Goal: Communication & Community: Answer question/provide support

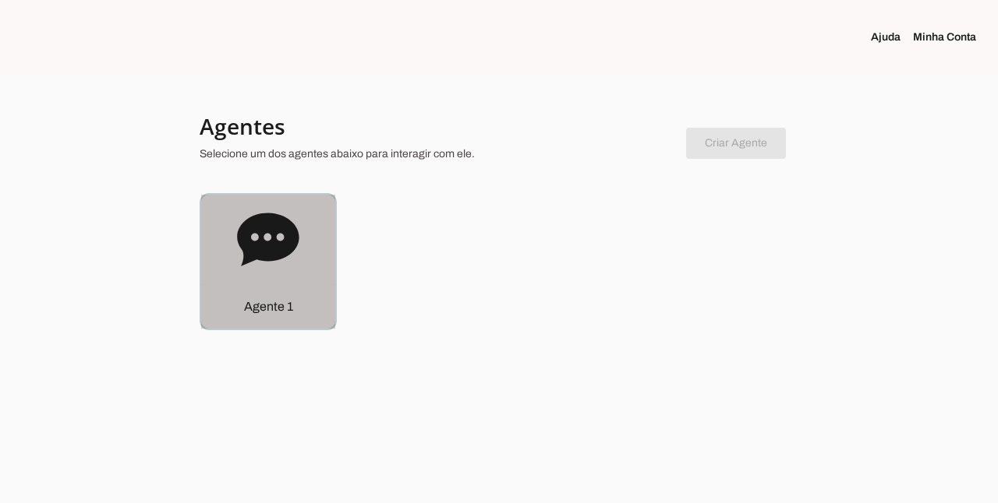
click at [291, 259] on icon at bounding box center [268, 240] width 62 height 62
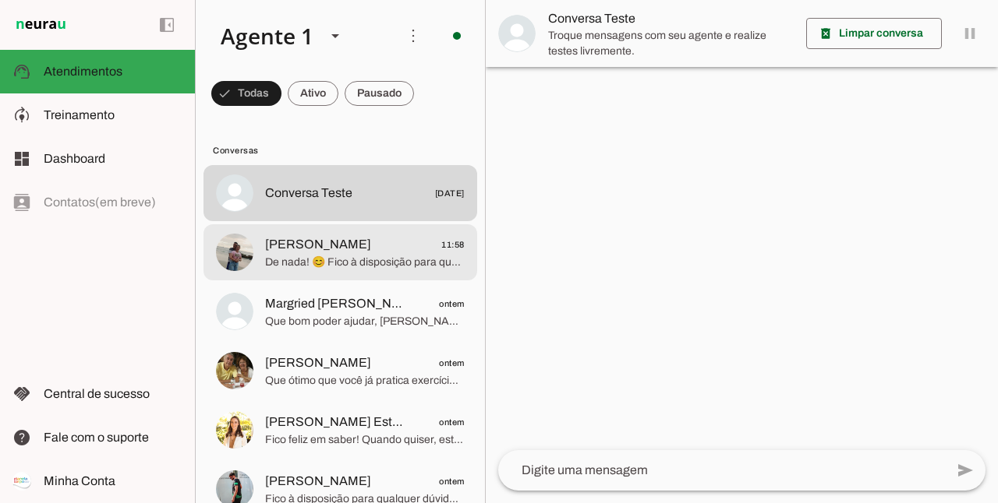
click at [347, 252] on span "Raquel 11:58" at bounding box center [365, 244] width 200 height 19
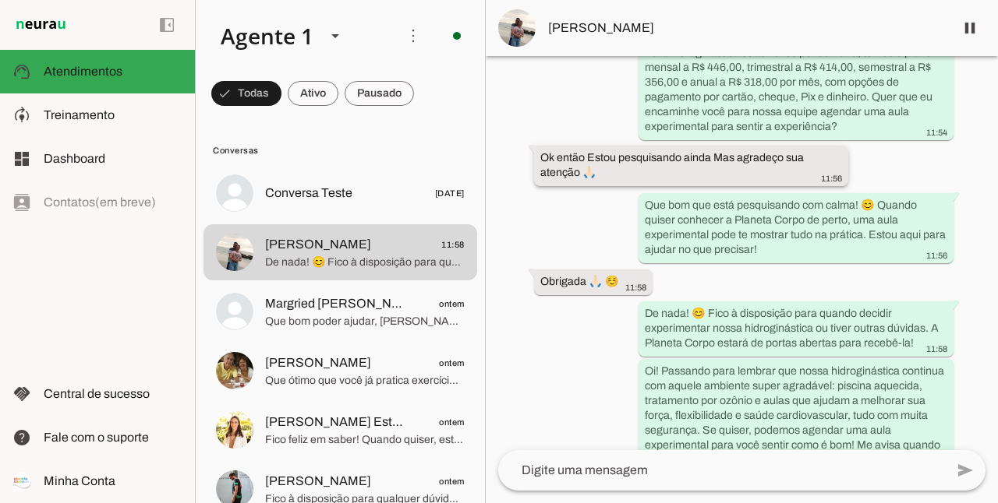
scroll to position [1025, 0]
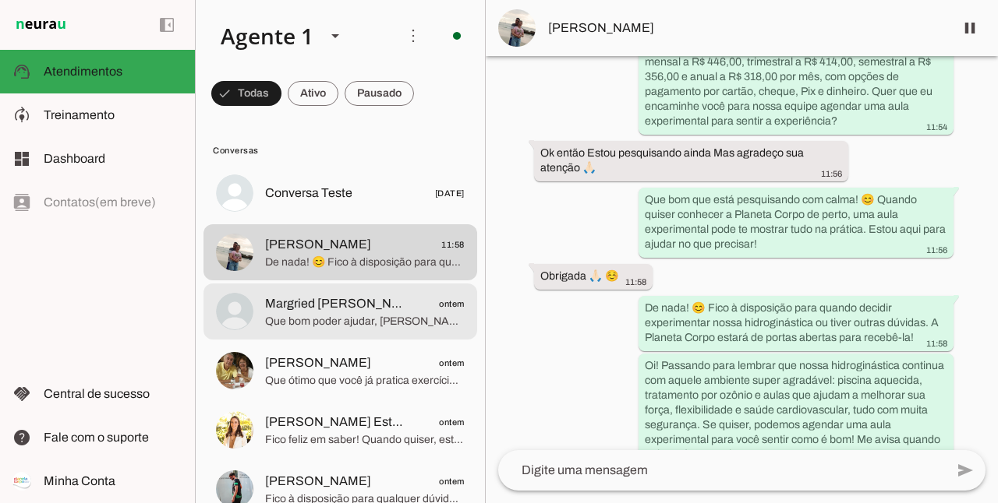
click at [313, 323] on span "Que bom poder ajudar, [PERSON_NAME]! 😊 Se mudar de ideia ou quiser conhecer alg…" at bounding box center [365, 322] width 200 height 16
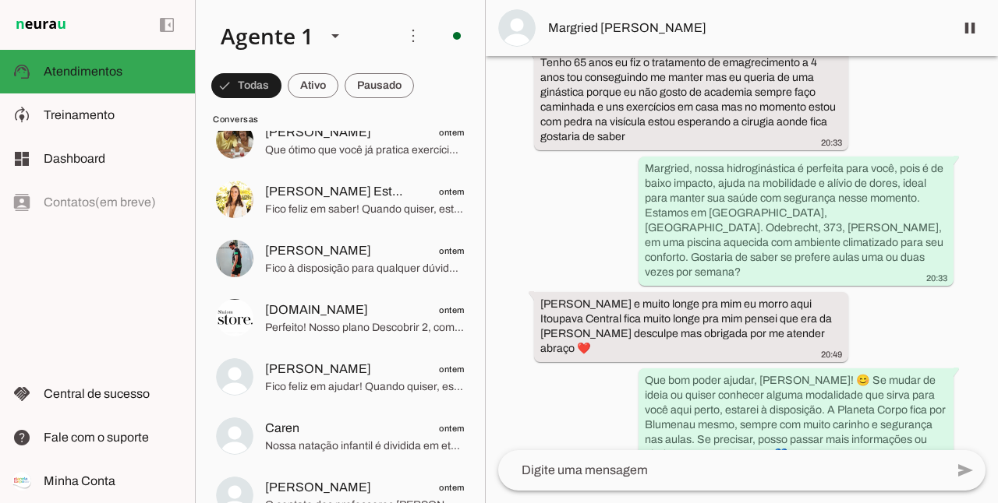
scroll to position [129, 0]
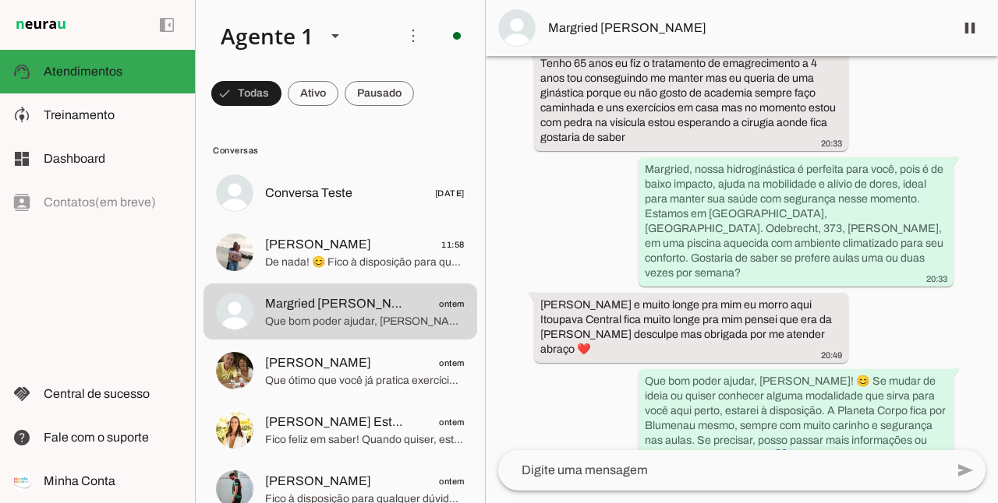
scroll to position [320, 0]
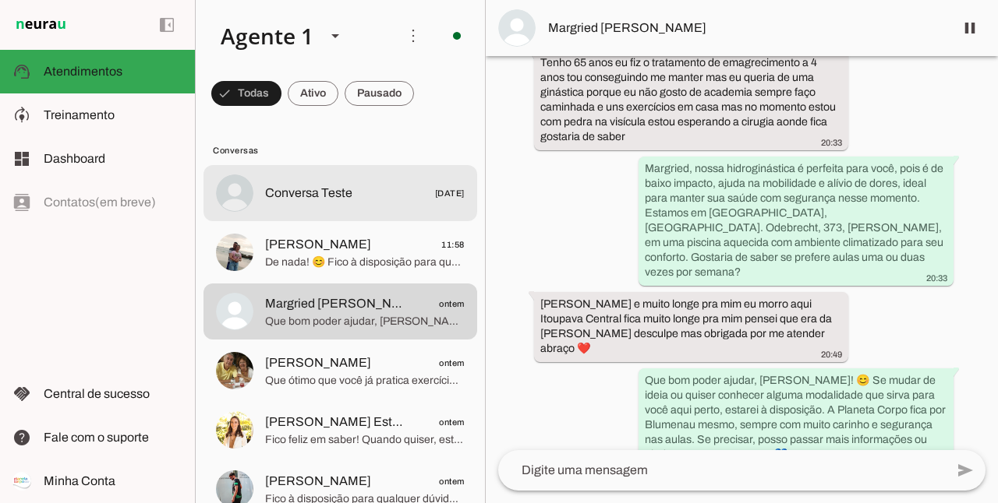
click at [333, 196] on span "Conversa Teste" at bounding box center [308, 193] width 87 height 19
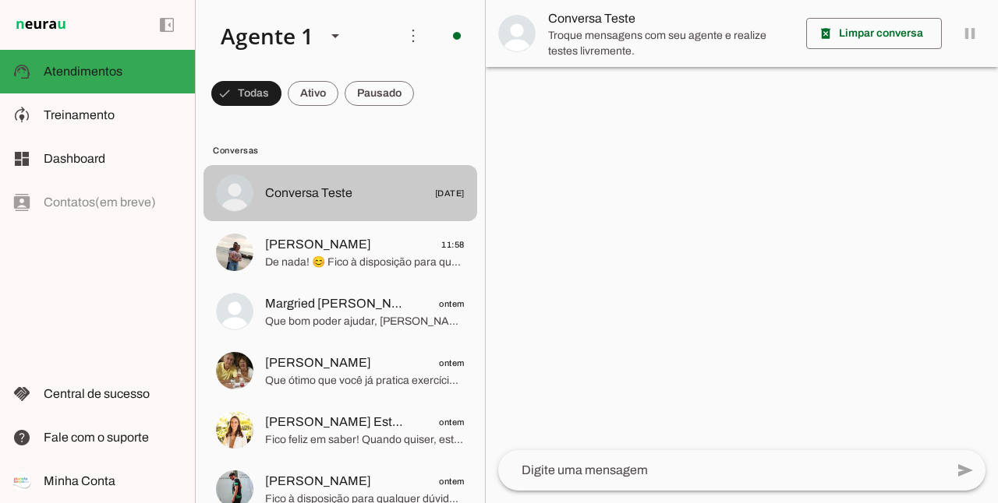
drag, startPoint x: 373, startPoint y: 199, endPoint x: 309, endPoint y: 181, distance: 66.4
click at [309, 181] on md-item "Conversa Teste [DATE]" at bounding box center [340, 193] width 274 height 56
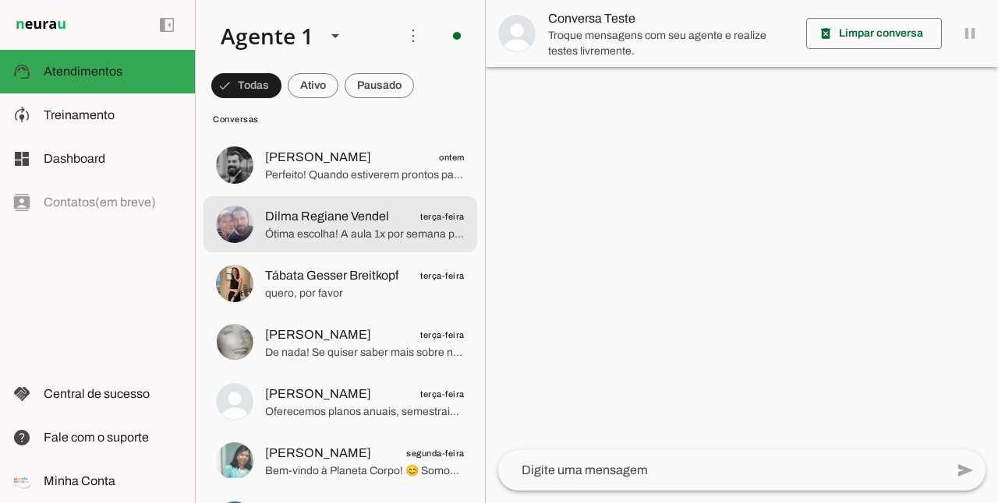
scroll to position [623, 0]
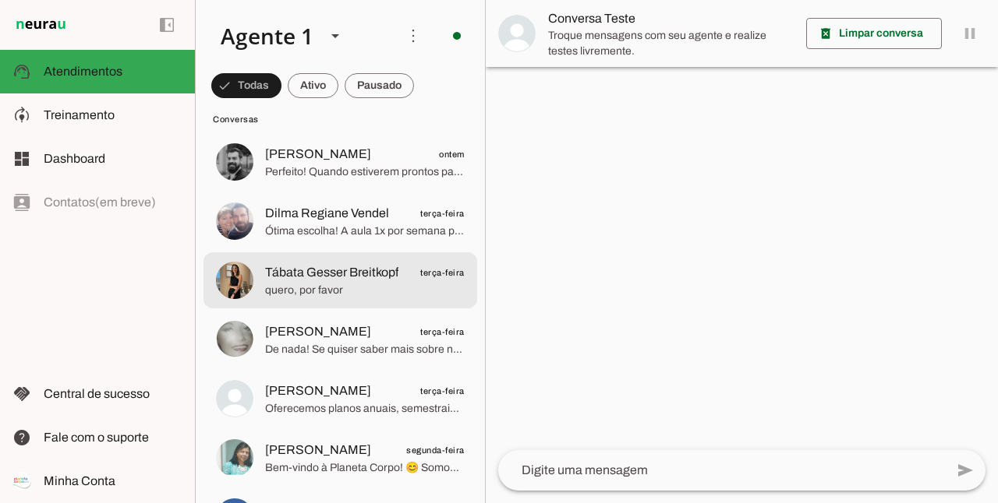
click at [374, 286] on span "quero, por favor" at bounding box center [365, 291] width 200 height 16
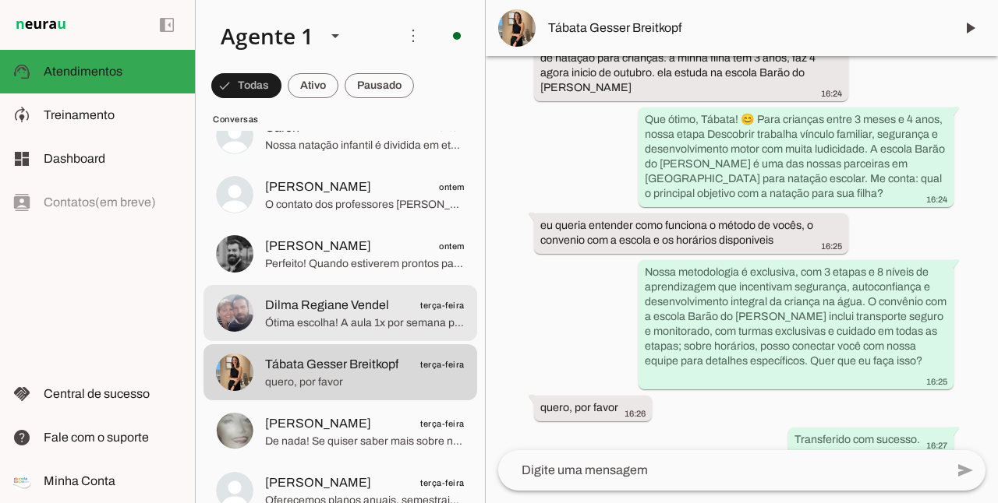
scroll to position [546, 0]
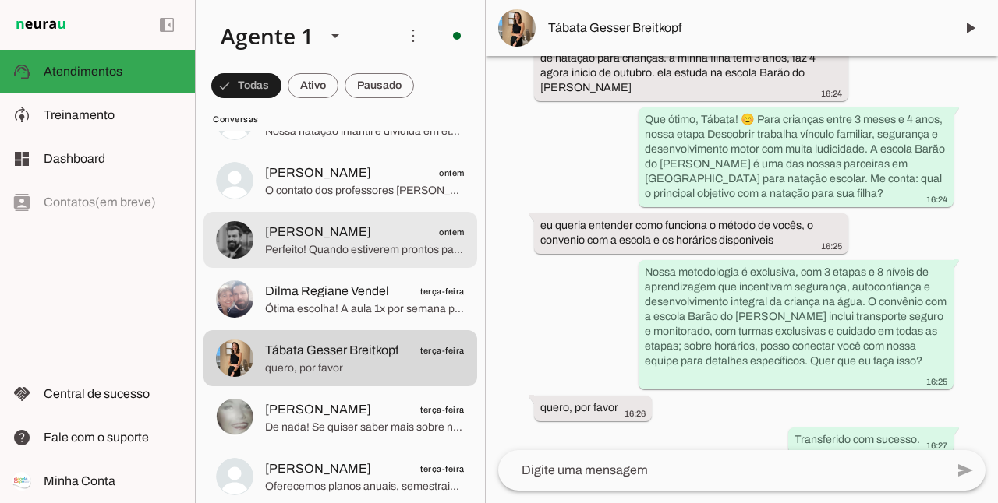
click at [342, 246] on span "Perfeito! Quando estiverem prontos para essa experiência, estaremos aqui para r…" at bounding box center [365, 250] width 200 height 16
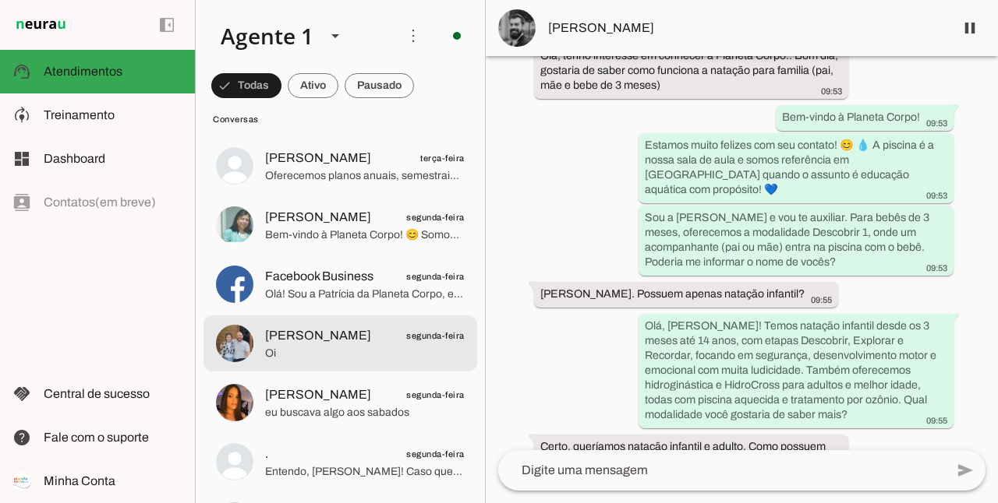
scroll to position [909, 0]
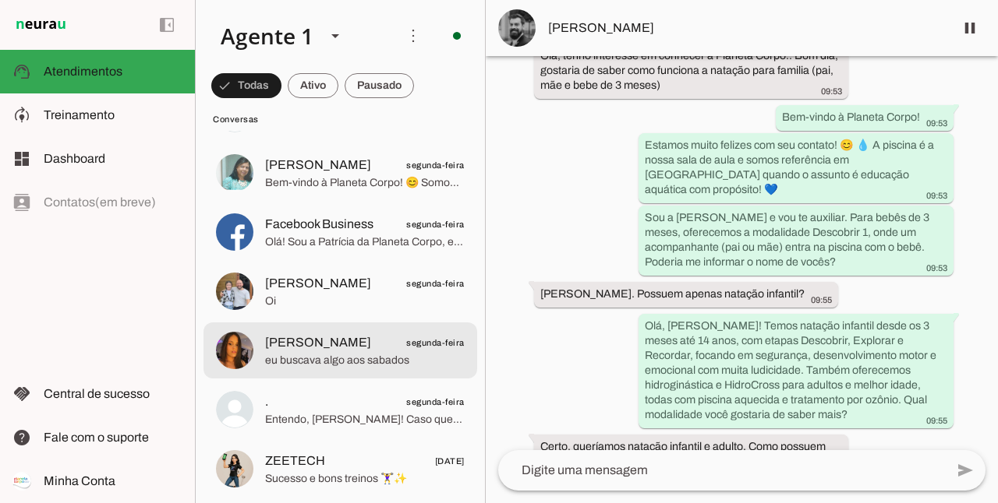
click at [392, 344] on span "[PERSON_NAME] segunda-feira" at bounding box center [365, 343] width 200 height 19
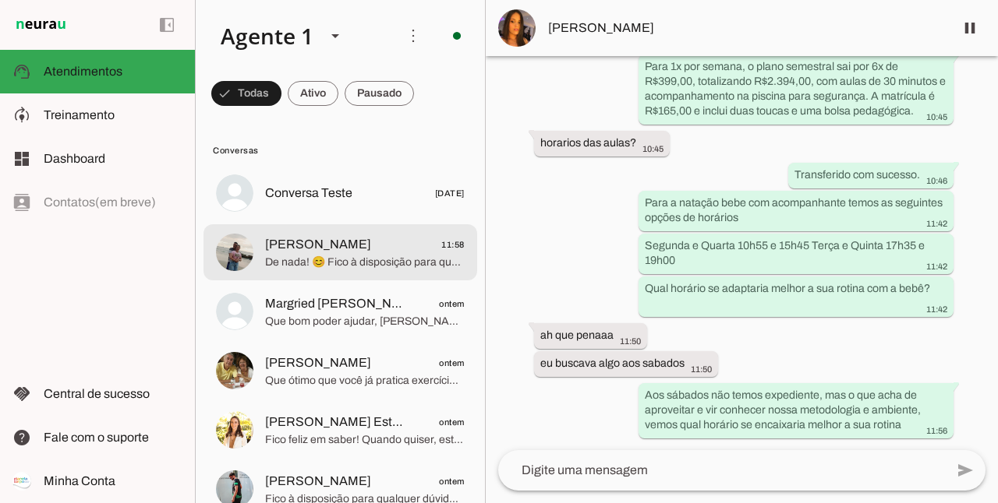
click at [372, 255] on span "De nada! 😊 Fico à disposição para quando decidir experimentar nossa hidroginást…" at bounding box center [365, 263] width 200 height 16
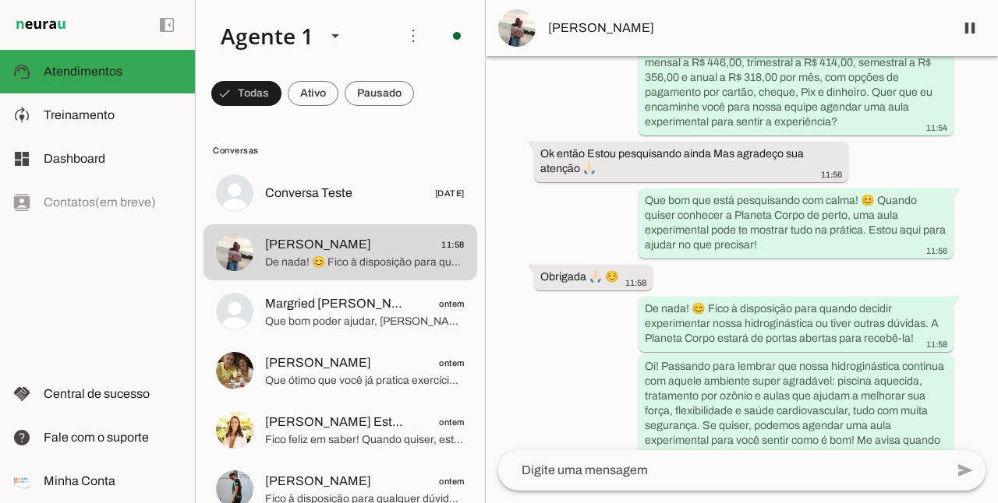
scroll to position [1025, 0]
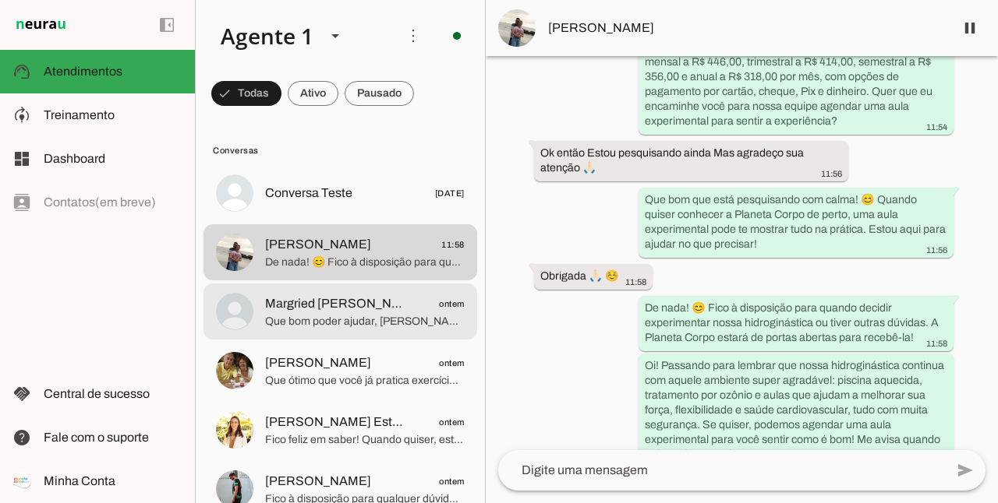
click at [385, 221] on md-item "Margried [PERSON_NAME] ontem Que bom poder ajudar, [PERSON_NAME]! 😊 Se mudar de…" at bounding box center [340, 193] width 274 height 56
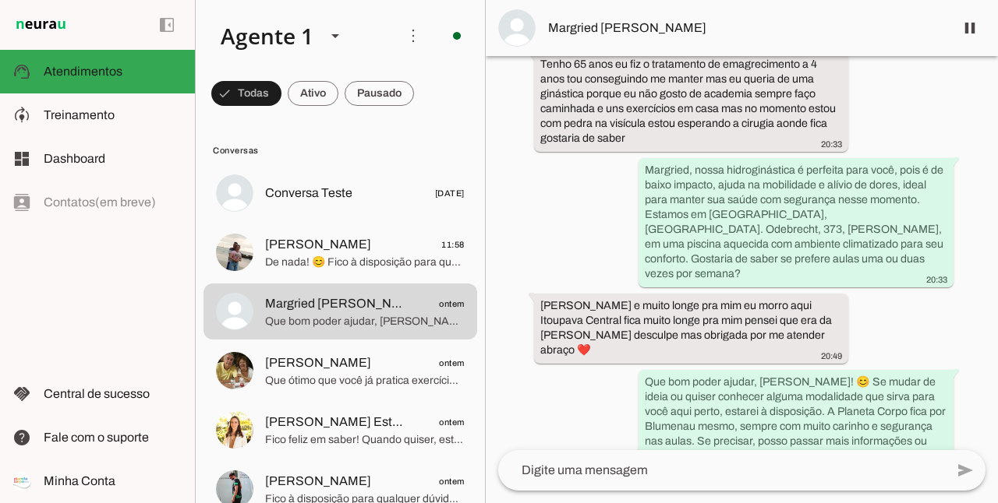
scroll to position [320, 0]
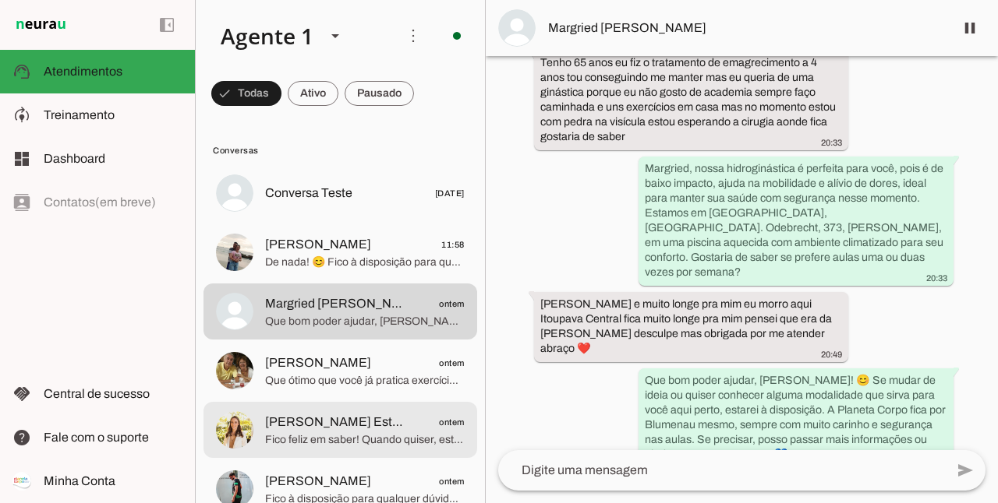
click at [377, 437] on span "Fico feliz em saber! Quando quiser, estou aqui para esclarecer qualquer dúvida …" at bounding box center [365, 441] width 200 height 16
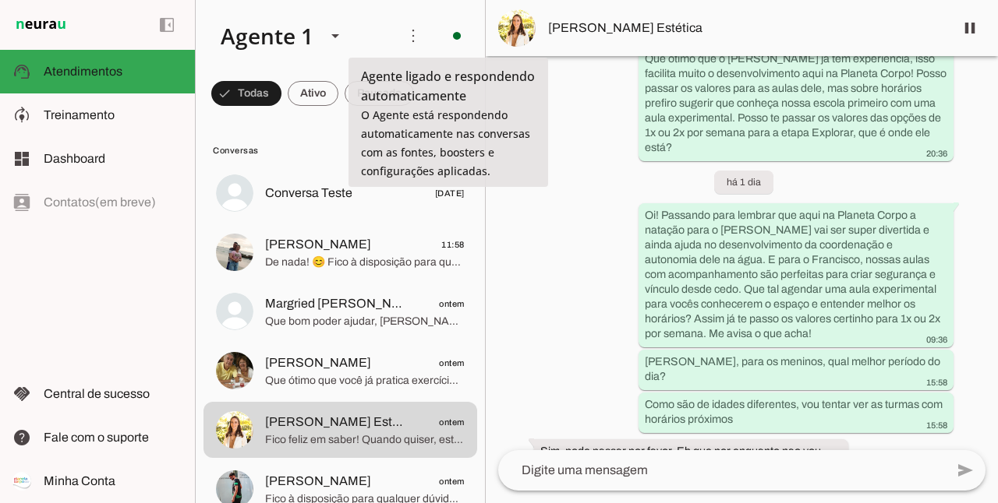
click at [524, 27] on img at bounding box center [516, 27] width 37 height 37
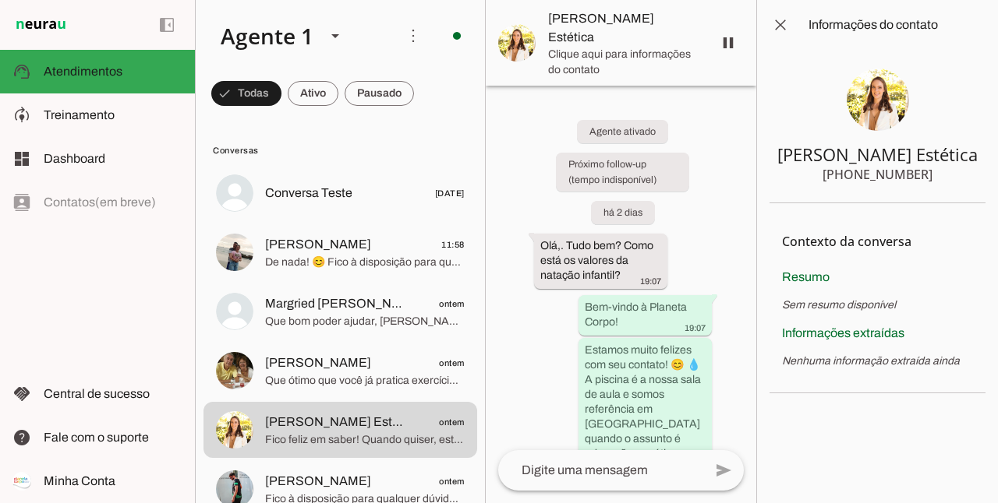
click at [882, 99] on img at bounding box center [877, 100] width 62 height 62
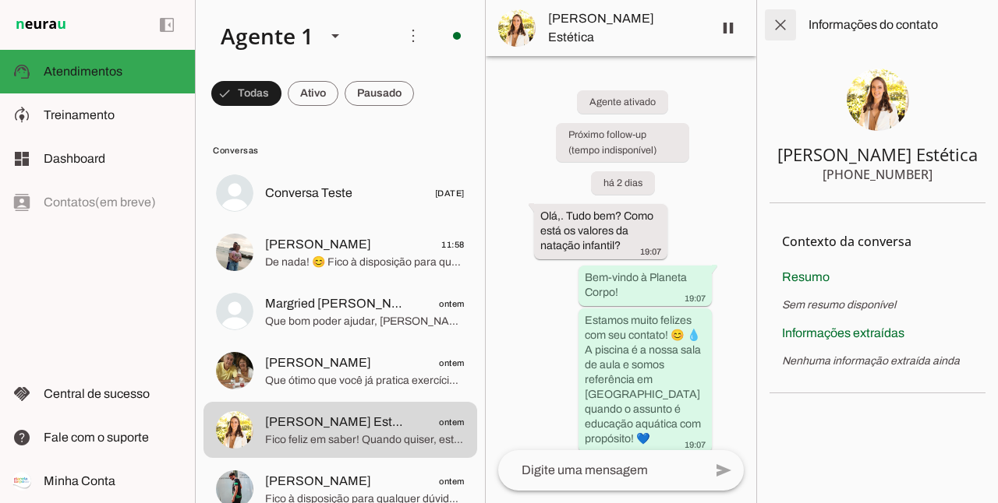
click at [780, 26] on span at bounding box center [779, 24] width 37 height 37
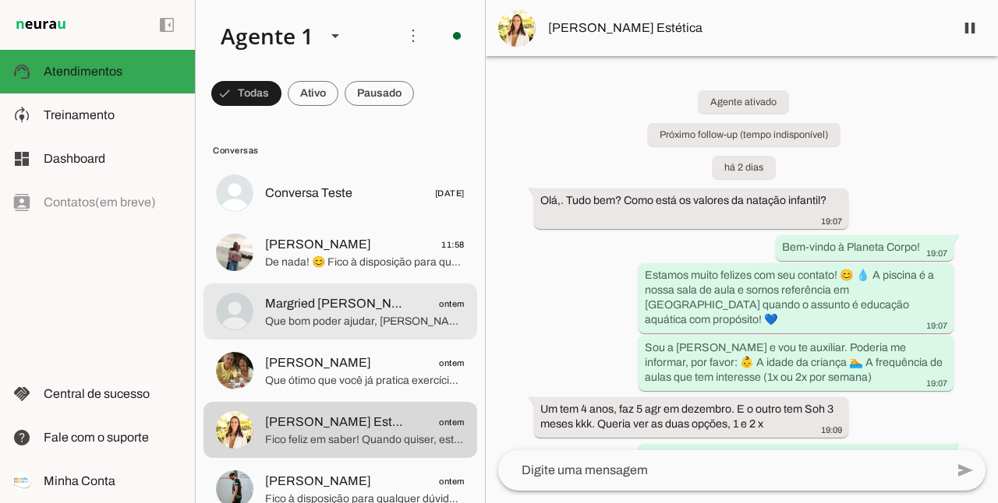
click at [370, 317] on span "Que bom poder ajudar, [PERSON_NAME]! 😊 Se mudar de ideia ou quiser conhecer alg…" at bounding box center [365, 322] width 200 height 16
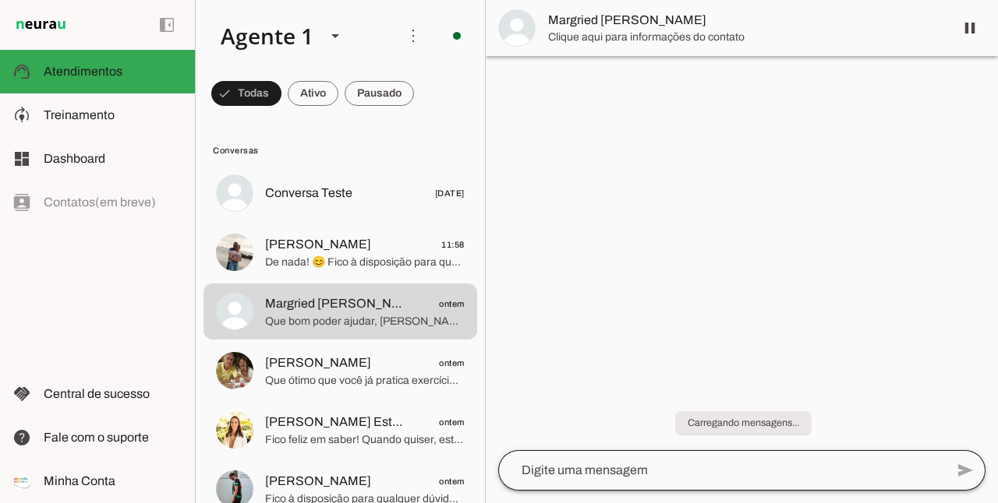
scroll to position [320, 0]
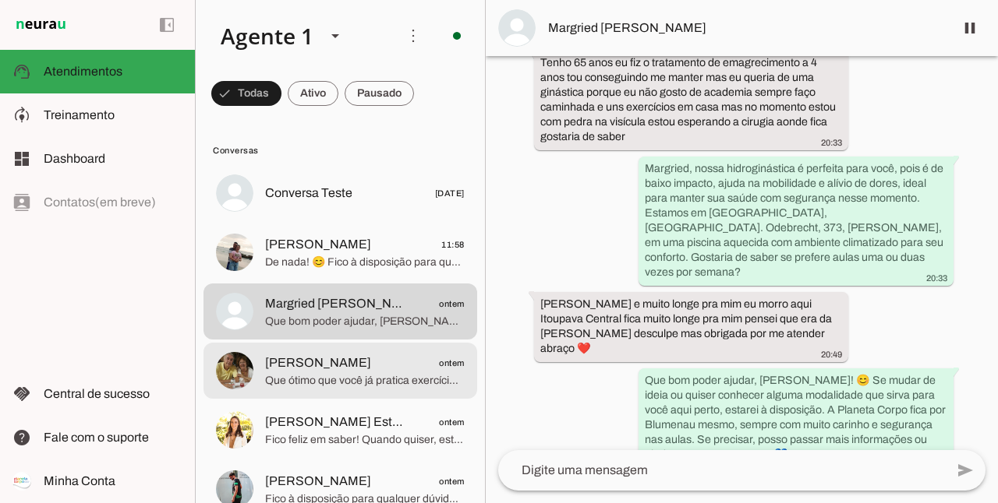
click at [304, 372] on span "[PERSON_NAME]" at bounding box center [318, 363] width 106 height 19
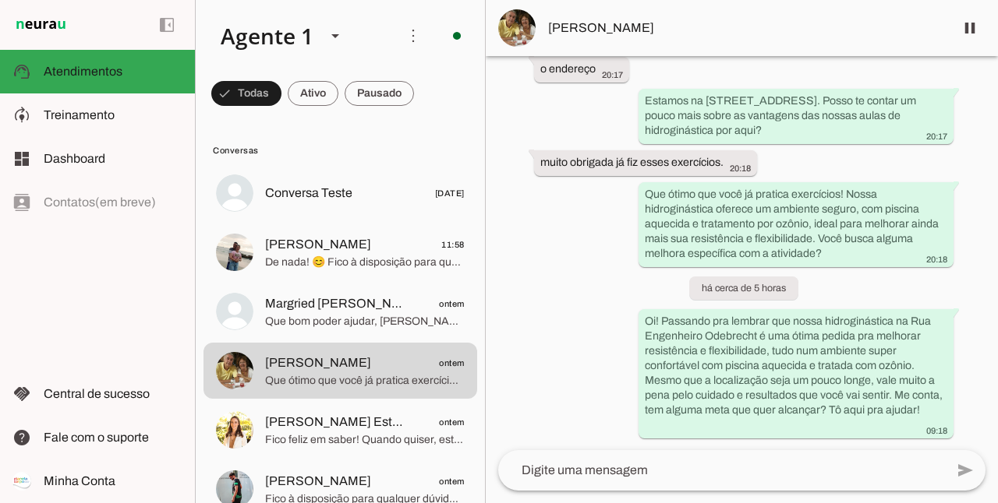
scroll to position [437, 0]
drag, startPoint x: 611, startPoint y: 316, endPoint x: 784, endPoint y: 335, distance: 174.0
click at [784, 335] on div "Agente ativado Próximo follow-up (tempo indisponível) há cerca de 18 horas Olá!…" at bounding box center [742, 253] width 512 height 394
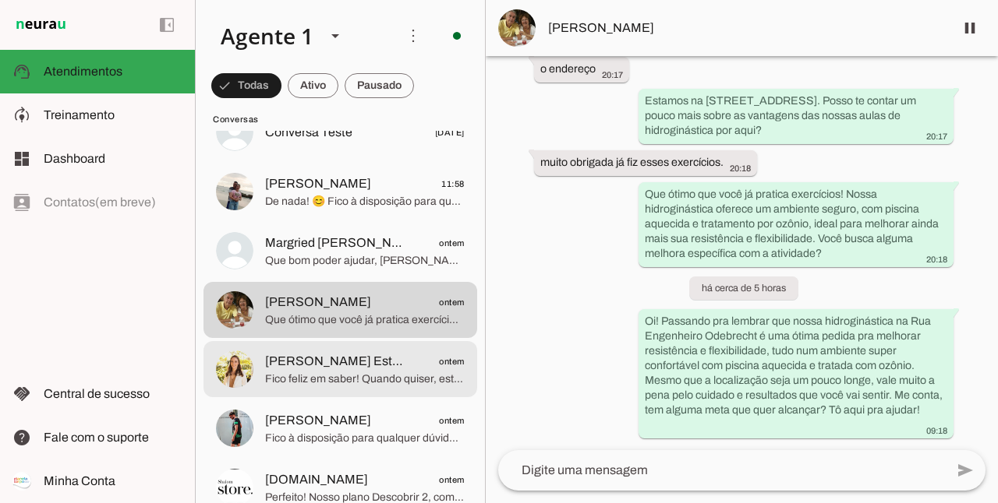
scroll to position [78, 0]
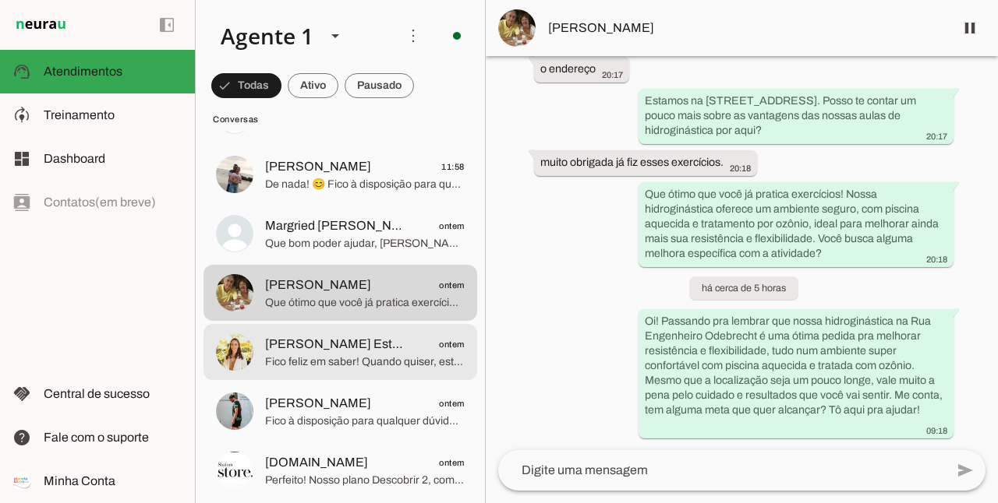
click at [324, 346] on span "[PERSON_NAME] Estética" at bounding box center [336, 344] width 143 height 19
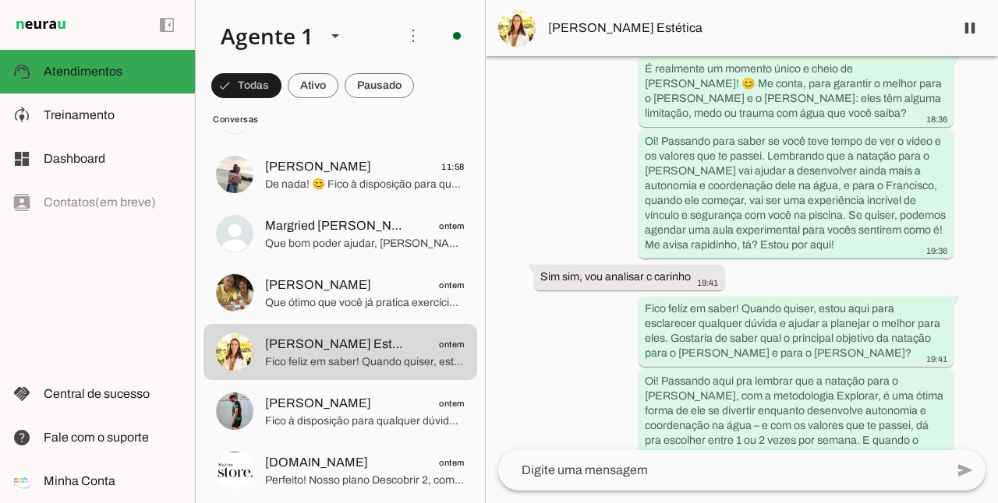
scroll to position [1816, 0]
click at [586, 19] on span "[PERSON_NAME] Estética" at bounding box center [745, 28] width 394 height 19
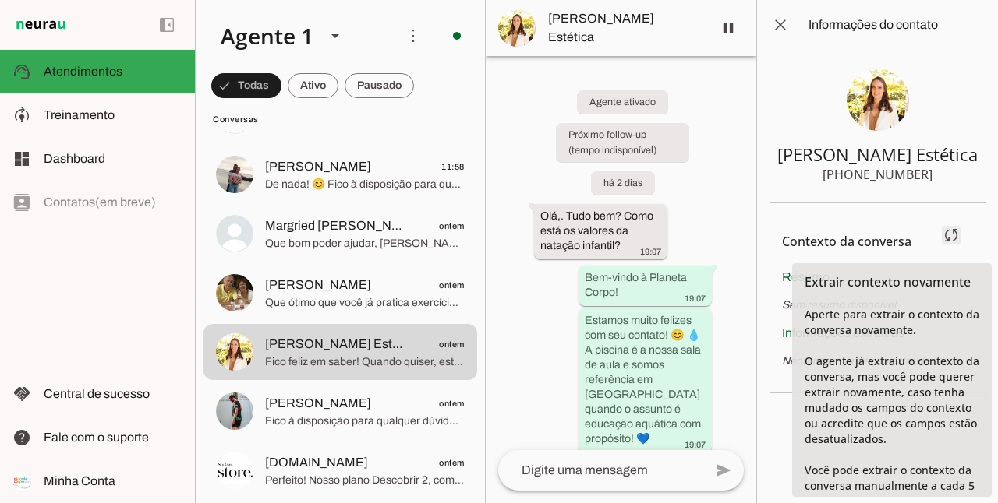
click at [955, 240] on span at bounding box center [950, 235] width 37 height 37
click at [948, 231] on span at bounding box center [950, 235] width 37 height 37
click at [954, 238] on span at bounding box center [950, 235] width 37 height 37
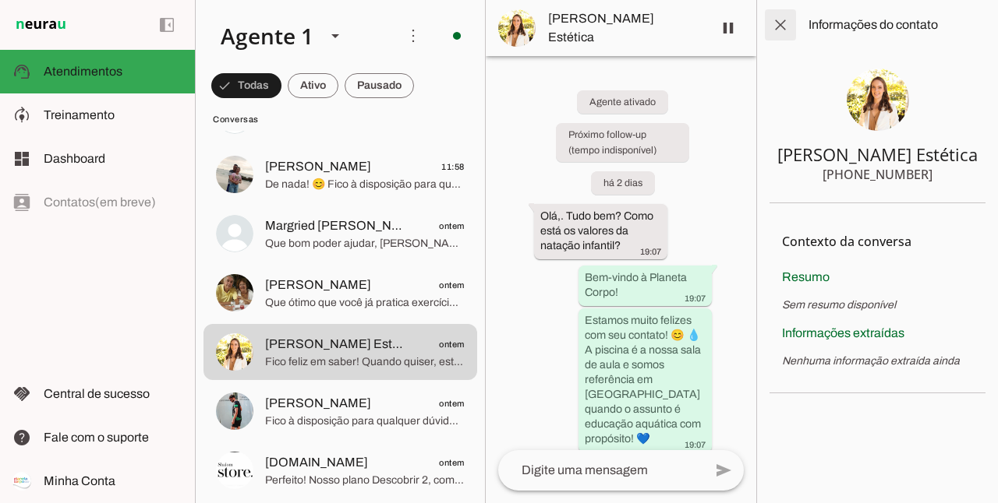
click at [784, 25] on span at bounding box center [779, 24] width 37 height 37
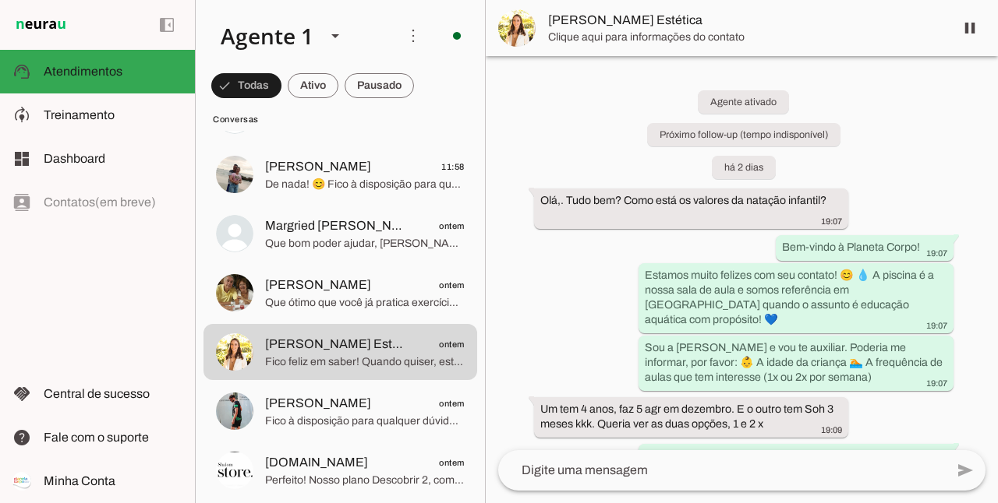
click at [685, 30] on span "Clique aqui para informações do contato" at bounding box center [745, 38] width 394 height 16
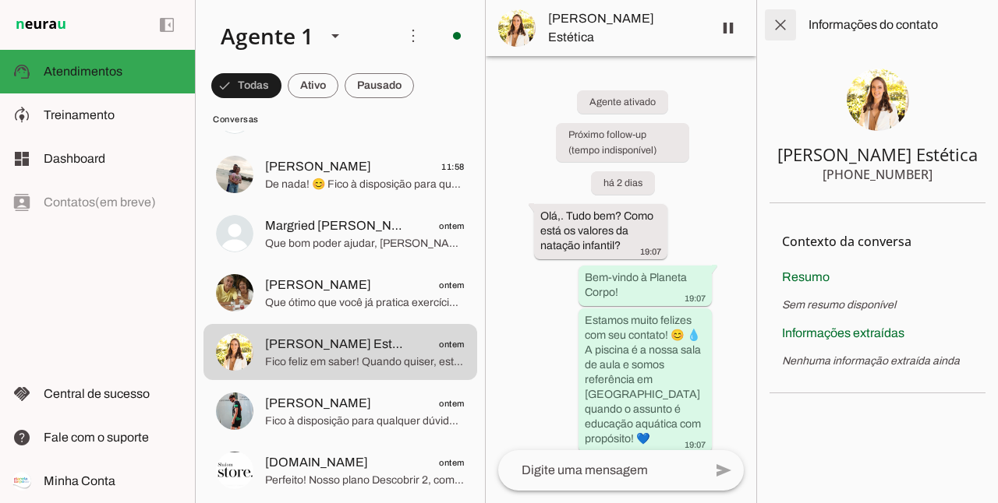
click at [785, 22] on span at bounding box center [779, 24] width 37 height 37
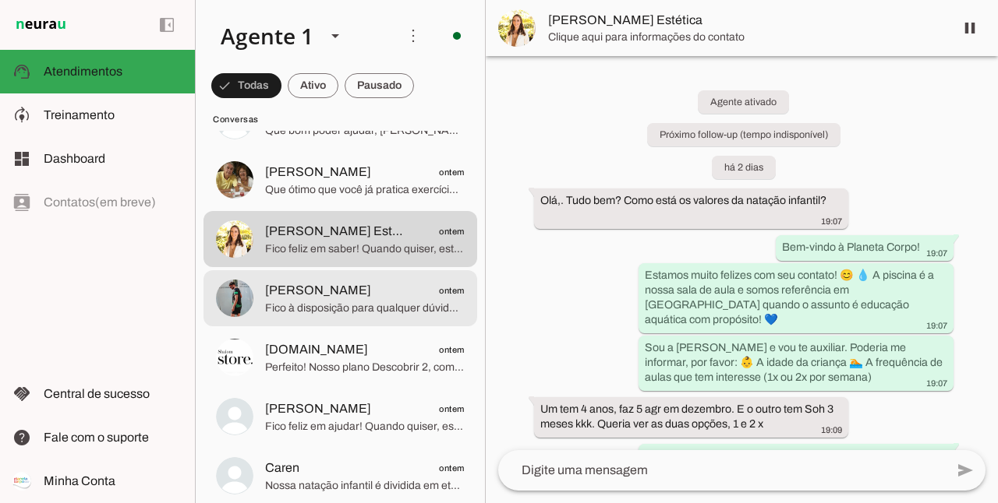
scroll to position [207, 0]
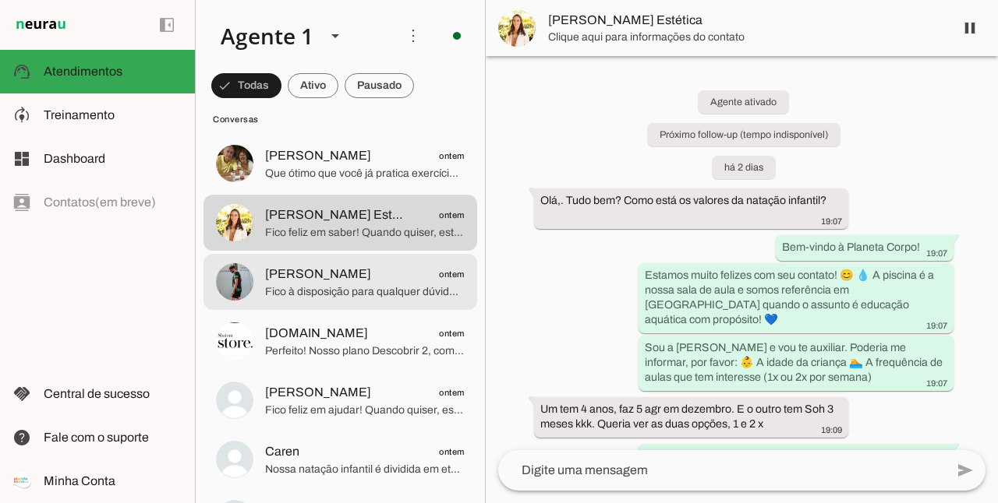
click at [334, 281] on span "[PERSON_NAME] ontem" at bounding box center [365, 274] width 200 height 19
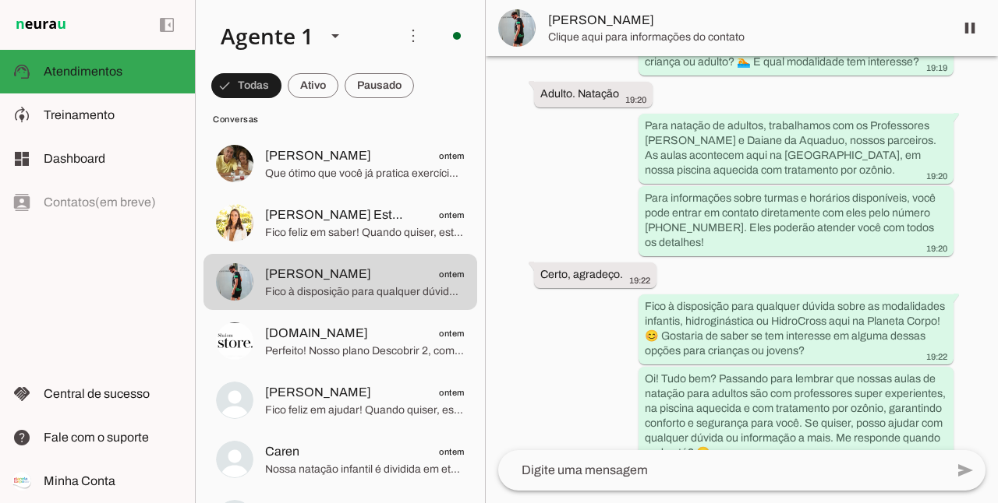
scroll to position [258, 0]
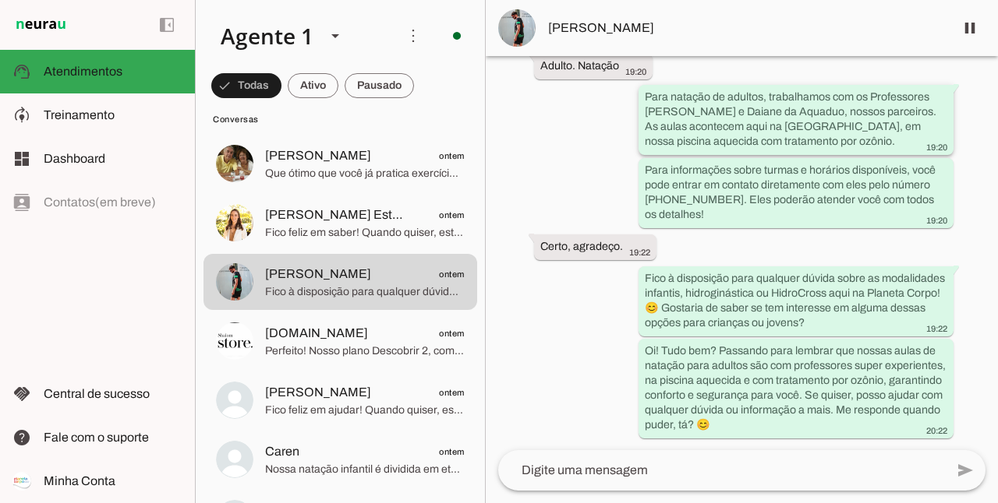
drag, startPoint x: 641, startPoint y: 93, endPoint x: 718, endPoint y: 117, distance: 80.1
click at [718, 117] on whatsapp-message-bubble "Para natação de adultos, trabalhamos com os Professores [PERSON_NAME] e Daiane …" at bounding box center [795, 120] width 315 height 70
drag, startPoint x: 639, startPoint y: 347, endPoint x: 873, endPoint y: 434, distance: 249.6
click at [873, 434] on whatsapp-message-bubble "Oi! Tudo bem? Passando para lembrar que nossas aulas de natação para adultos sã…" at bounding box center [795, 388] width 315 height 100
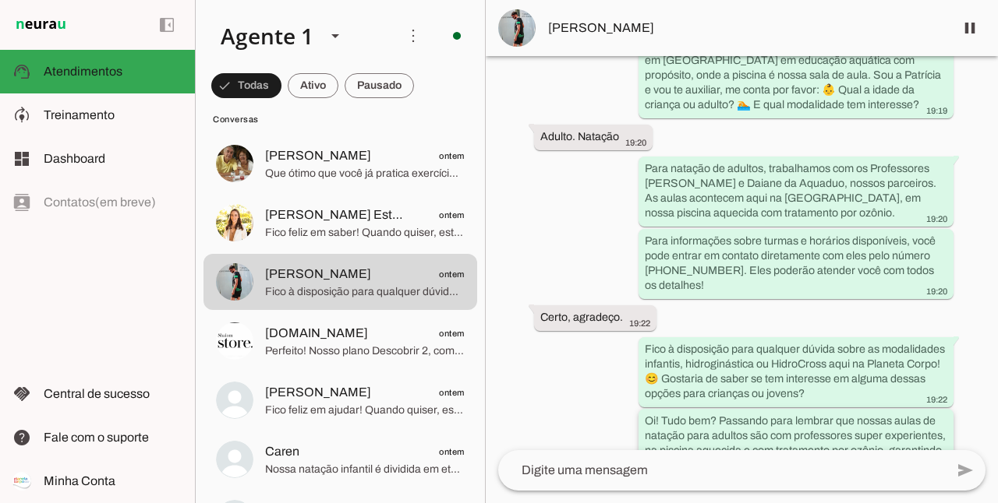
scroll to position [176, 0]
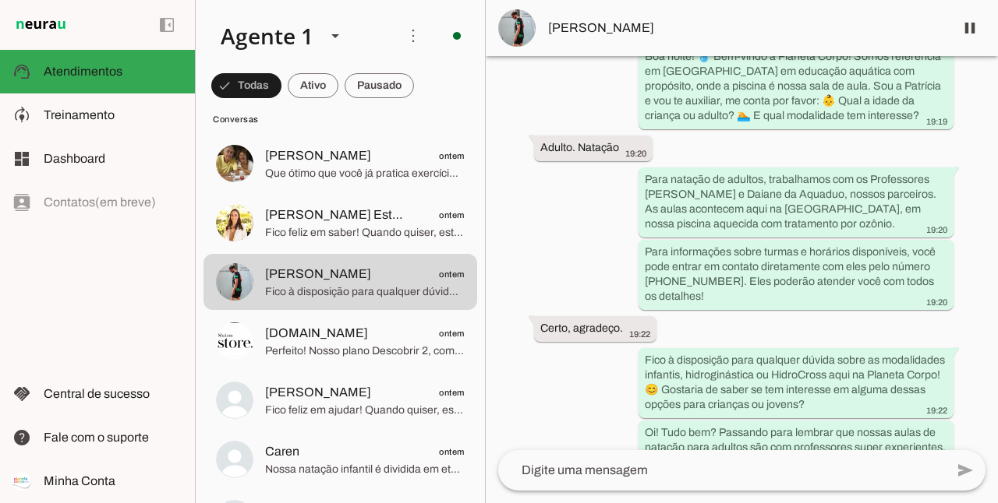
click at [569, 30] on span "[PERSON_NAME]" at bounding box center [745, 28] width 394 height 19
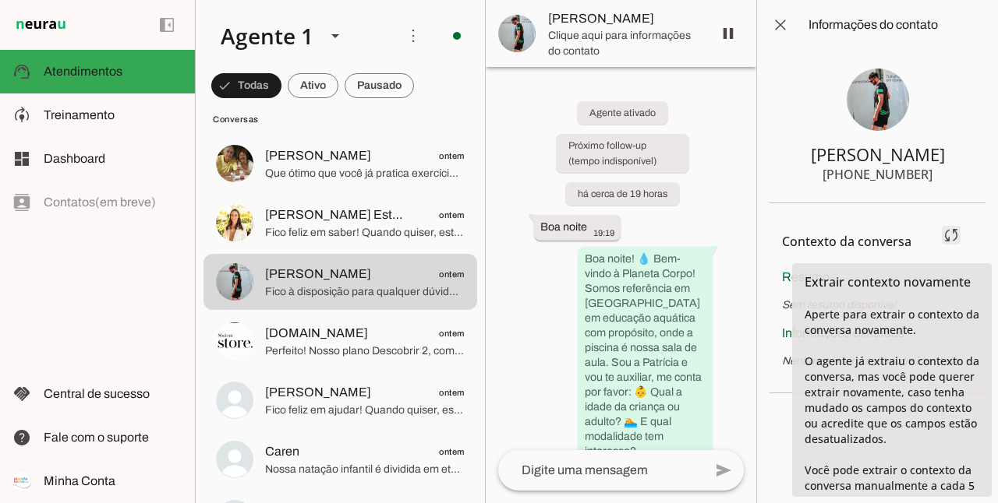
click at [962, 238] on span at bounding box center [950, 235] width 37 height 37
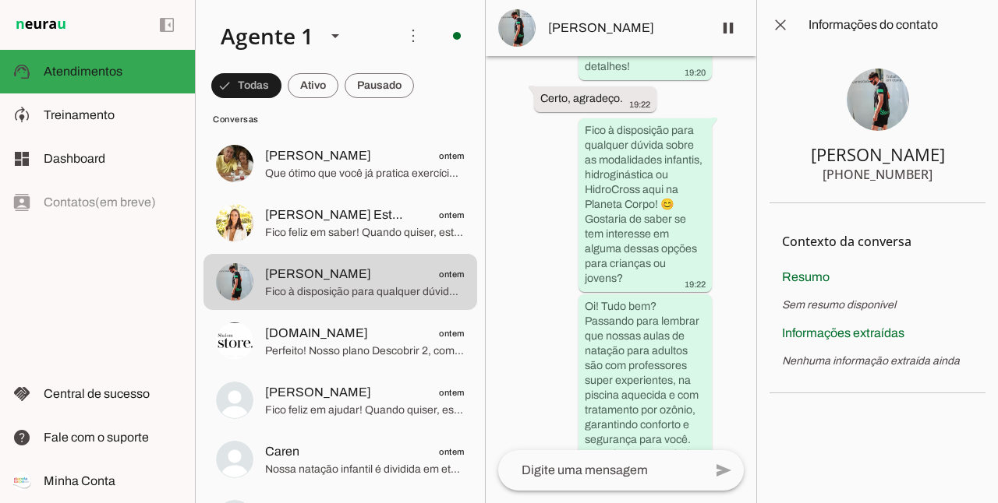
scroll to position [821, 0]
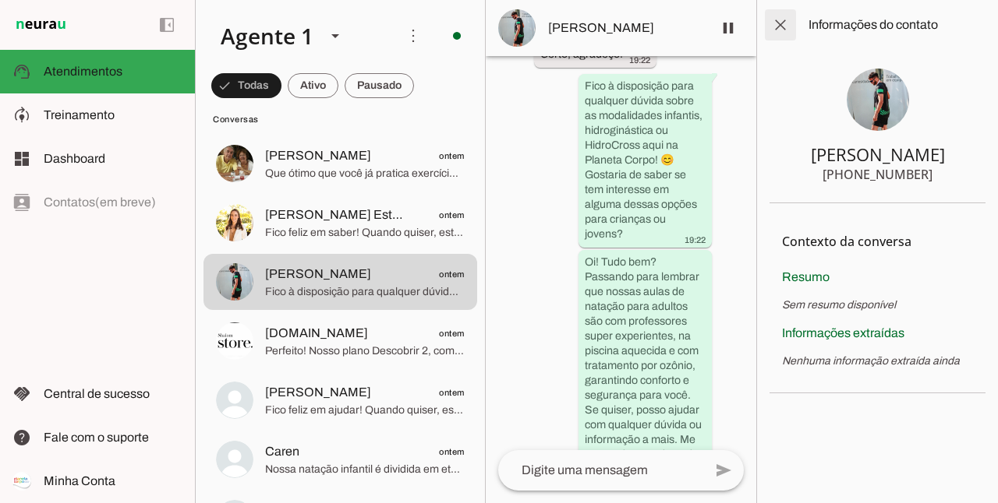
click at [778, 26] on span at bounding box center [779, 24] width 37 height 37
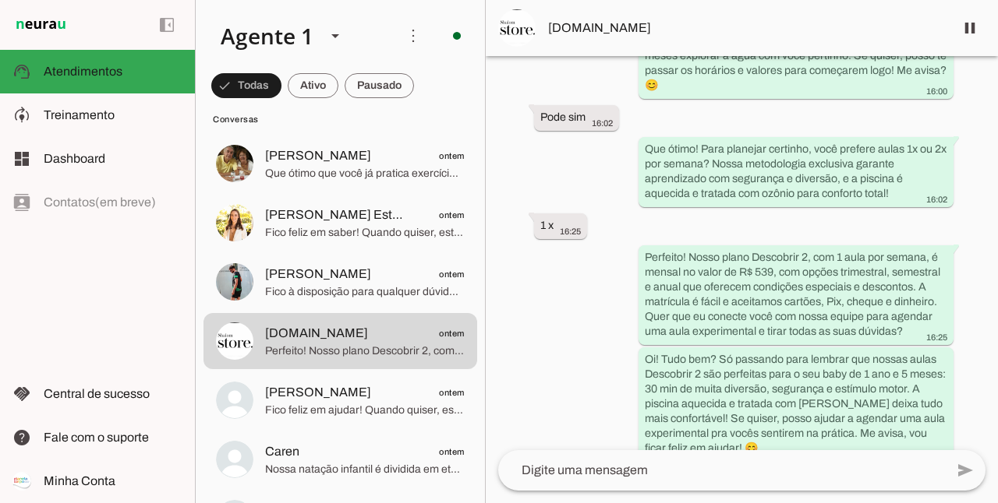
scroll to position [978, 0]
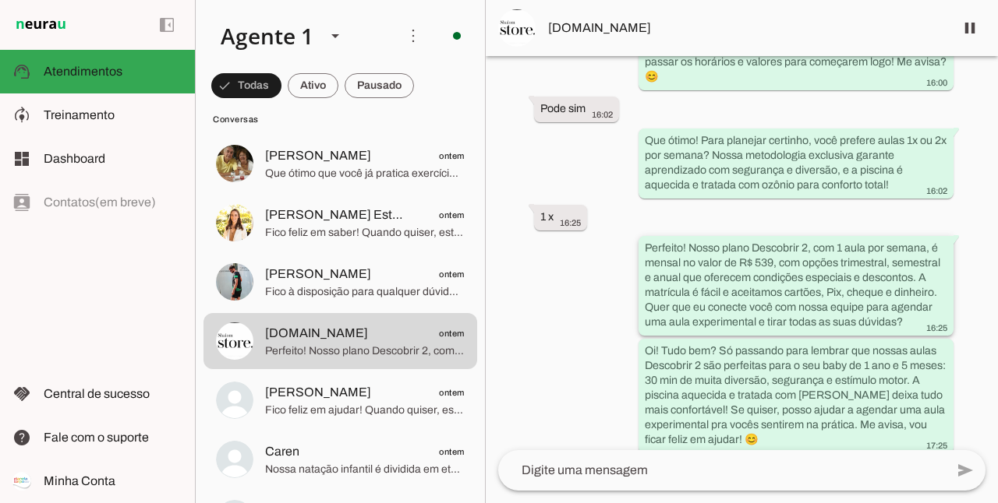
drag, startPoint x: 644, startPoint y: 230, endPoint x: 920, endPoint y: 307, distance: 287.2
click at [920, 307] on div "Perfeito! Nosso plano Descobrir 2, com 1 aula por semana, é mensal no valor de …" at bounding box center [795, 288] width 302 height 94
click at [599, 302] on div "Agente ativado Próximo follow-up (tempo indisponível) há 1 dia Olá, tenho inter…" at bounding box center [742, 253] width 512 height 394
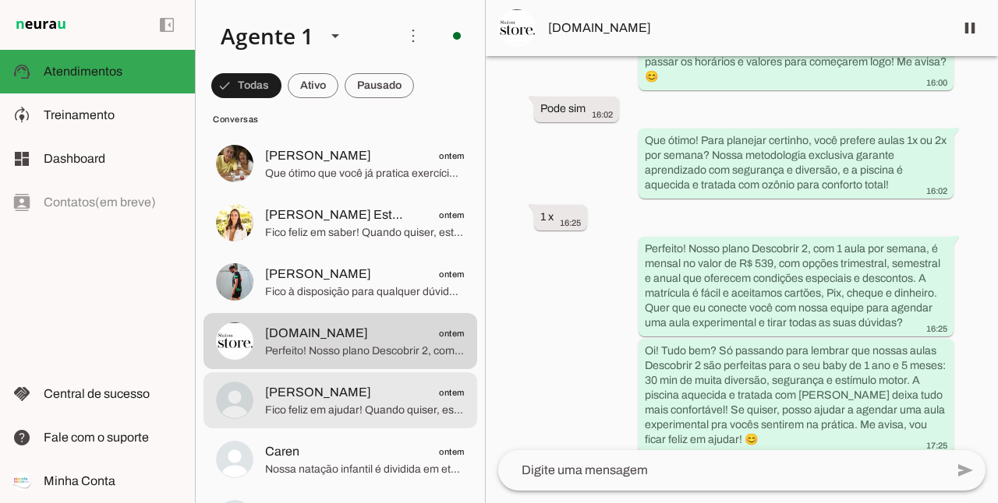
click at [403, 403] on span "Fico feliz em ajudar! Quando quiser, estamos aqui para oferecer o melhor para s…" at bounding box center [365, 411] width 200 height 16
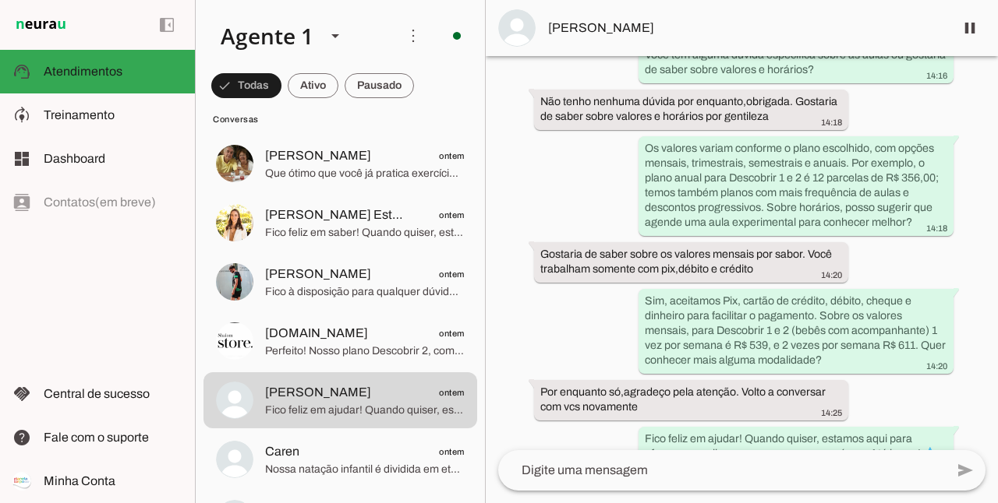
scroll to position [782, 0]
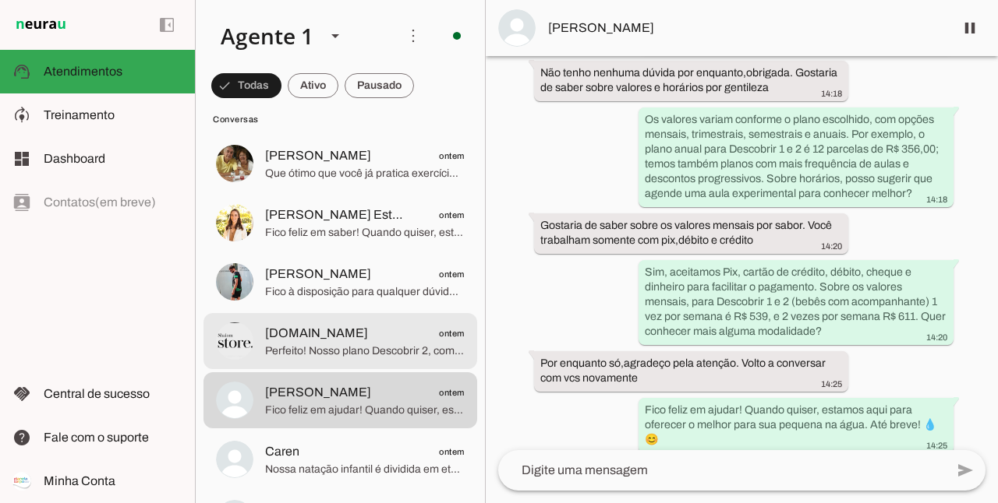
click at [279, 340] on span "[DOMAIN_NAME]" at bounding box center [316, 333] width 103 height 19
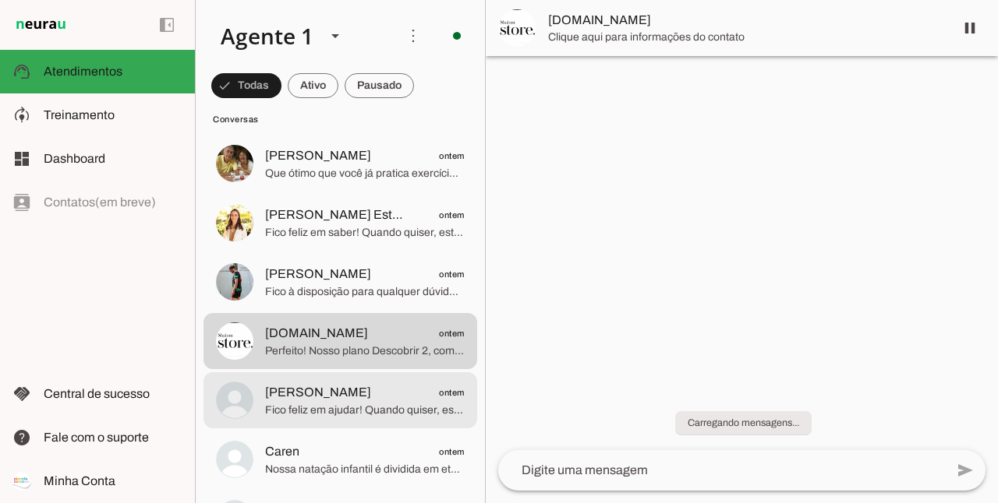
click at [330, 390] on span "[PERSON_NAME]" at bounding box center [318, 392] width 106 height 19
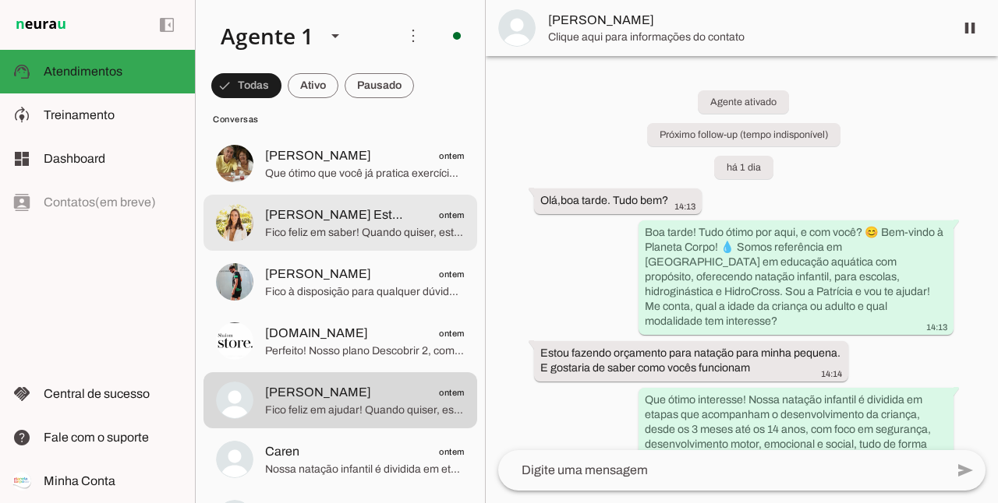
click at [348, 214] on span "[PERSON_NAME] Estética" at bounding box center [336, 215] width 143 height 19
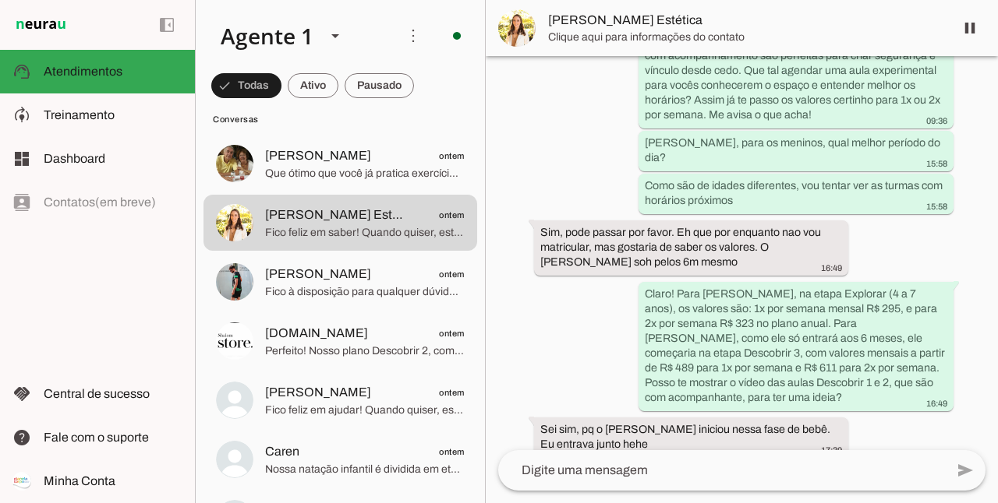
scroll to position [1140, 0]
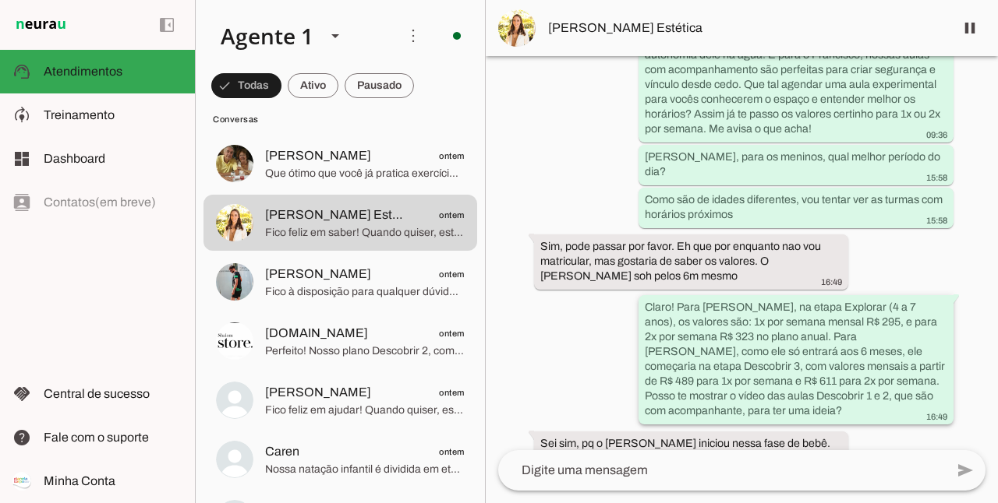
drag, startPoint x: 683, startPoint y: 251, endPoint x: 803, endPoint y: 251, distance: 120.0
click at [0, 0] on slot "Claro! Para [PERSON_NAME], na etapa Explorar (4 a 7 anos), os valores são: 1x p…" at bounding box center [0, 0] width 0 height 0
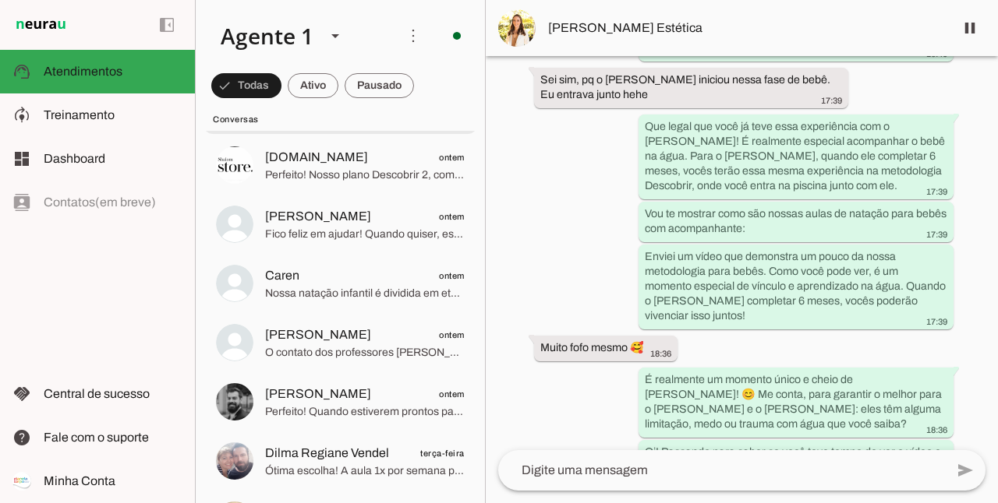
scroll to position [390, 0]
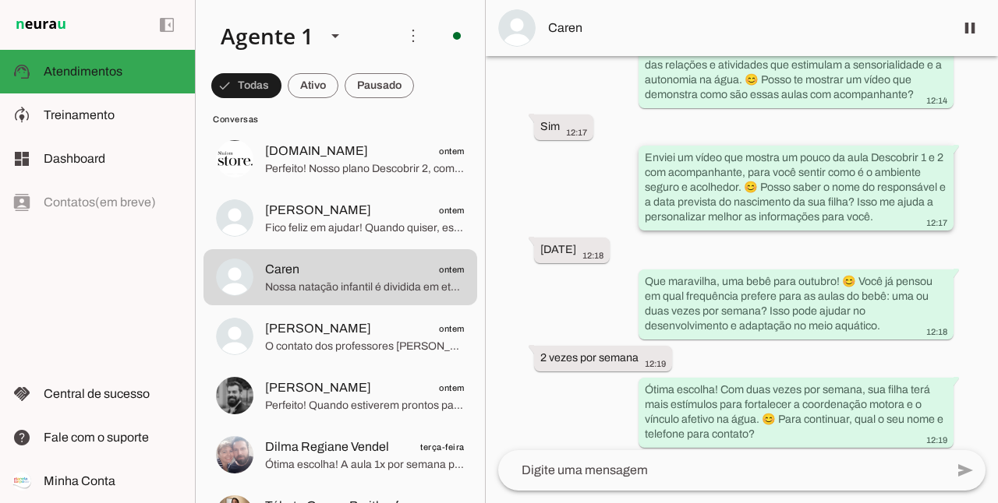
scroll to position [749, 0]
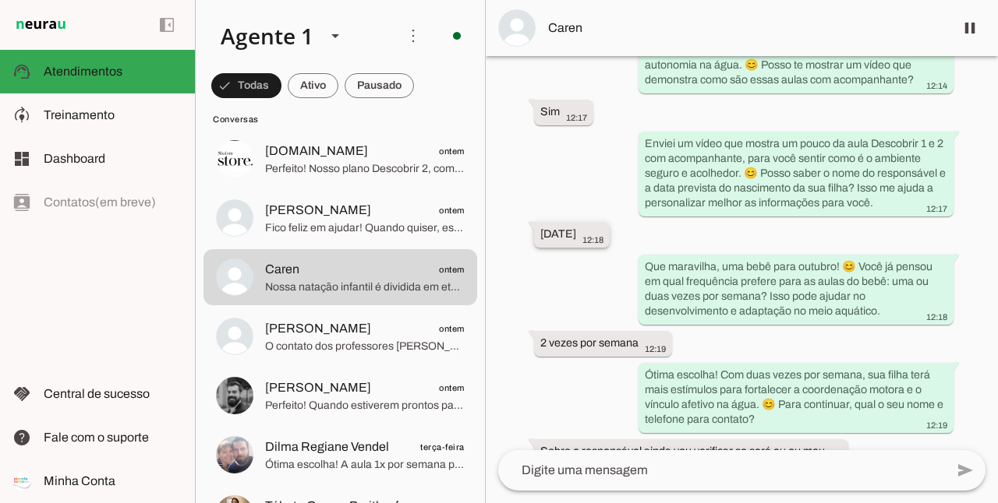
drag, startPoint x: 531, startPoint y: 245, endPoint x: 602, endPoint y: 240, distance: 70.3
click at [602, 240] on whatsapp-message-bubble "[DATE] 12:18" at bounding box center [572, 235] width 76 height 26
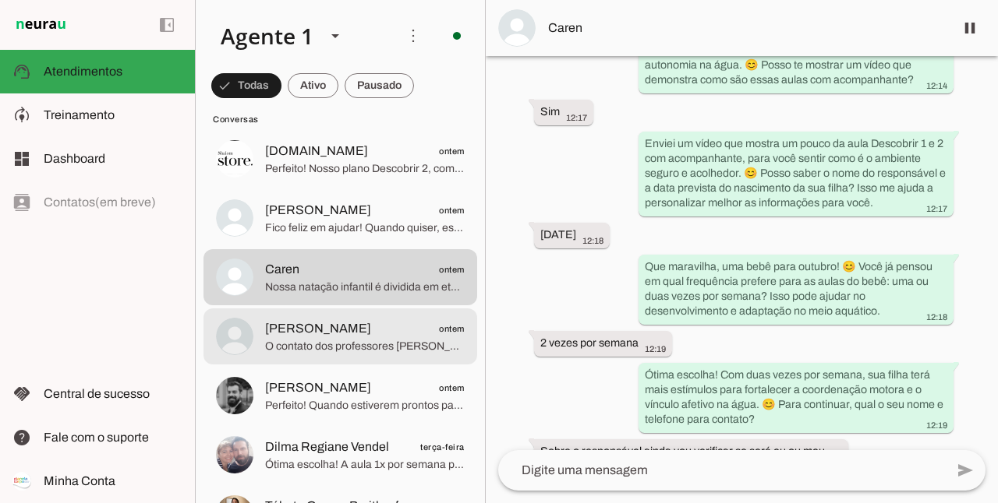
click at [298, 344] on span "O contato dos professores [PERSON_NAME] e Daiane da Aquaduo é [PHONE_NUMBER], e…" at bounding box center [365, 347] width 200 height 16
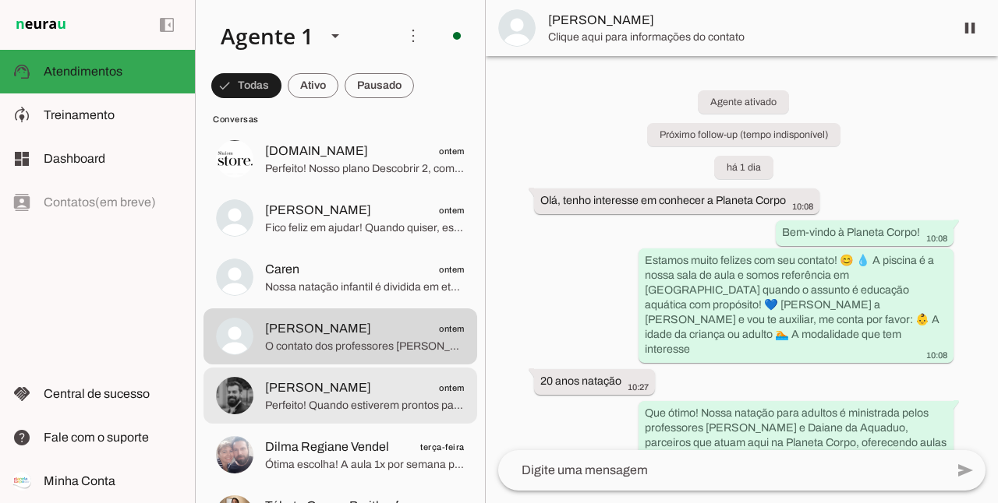
click at [305, 390] on span "[PERSON_NAME]" at bounding box center [318, 388] width 106 height 19
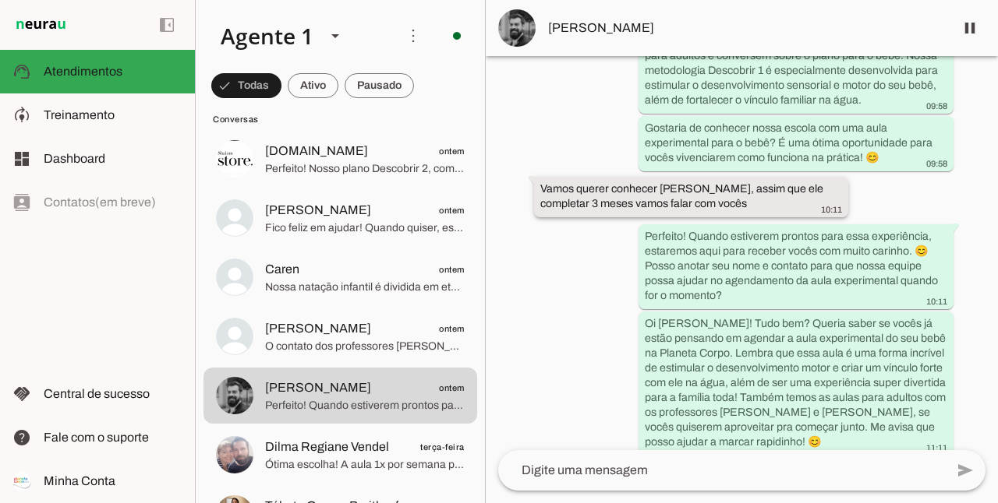
scroll to position [885, 0]
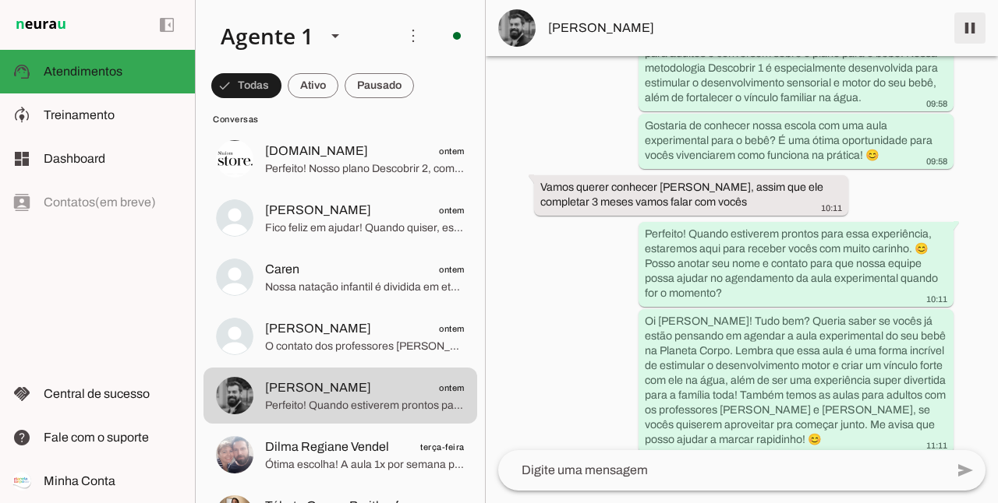
click at [973, 28] on span at bounding box center [969, 27] width 37 height 37
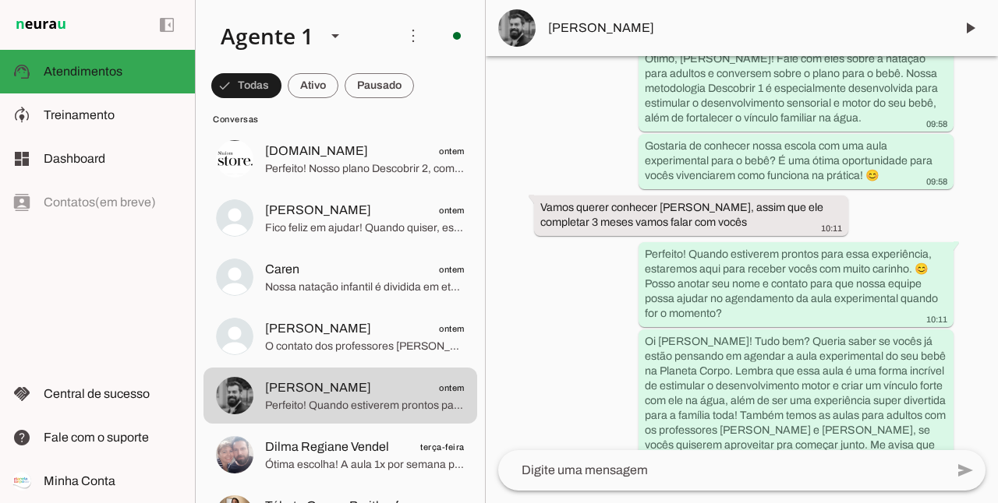
scroll to position [950, 0]
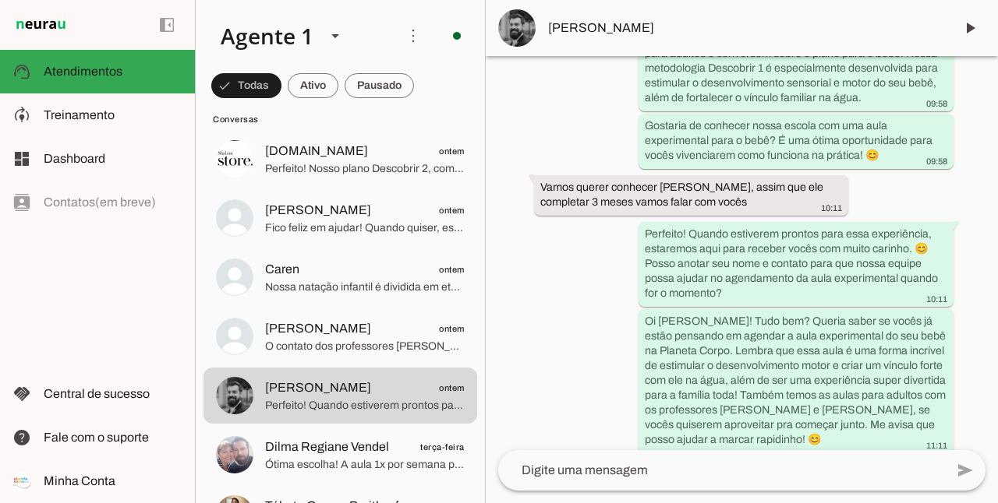
click at [581, 21] on span "[PERSON_NAME]" at bounding box center [745, 28] width 394 height 19
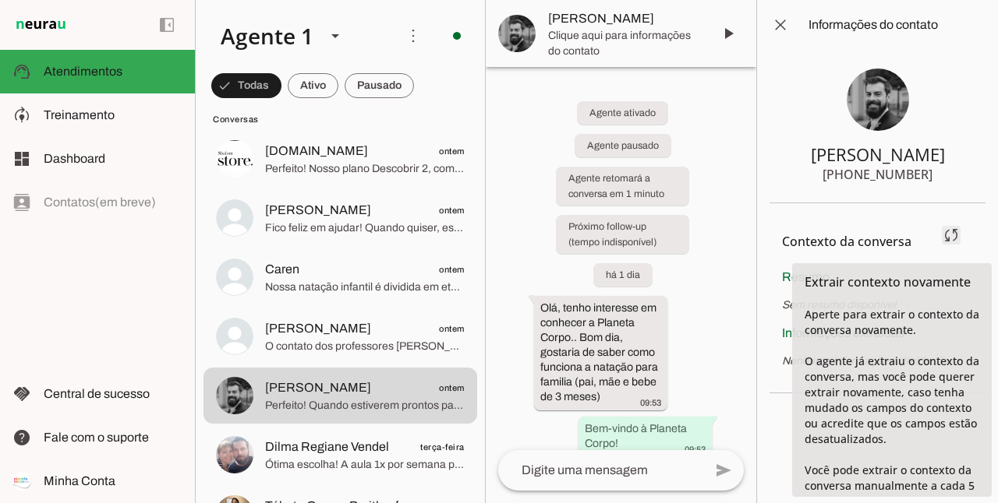
click at [952, 231] on span at bounding box center [950, 235] width 37 height 37
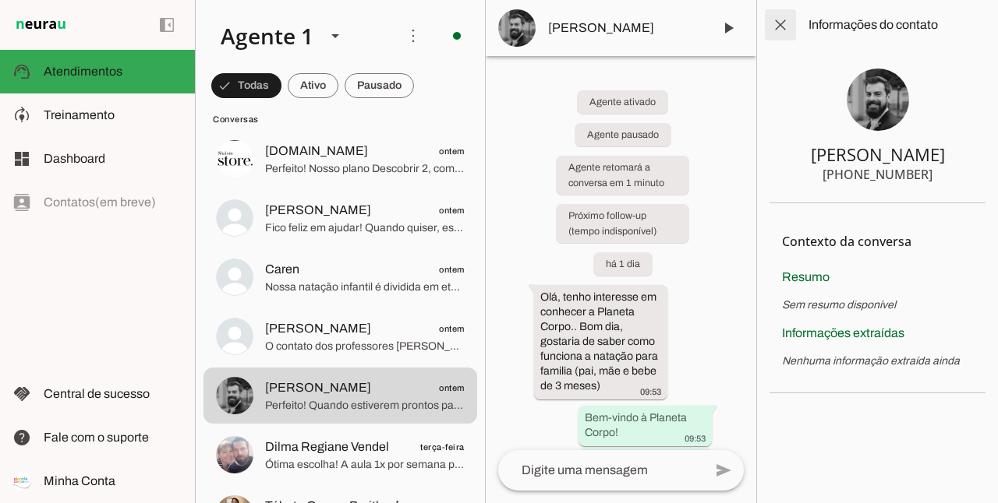
click at [781, 17] on span at bounding box center [779, 24] width 37 height 37
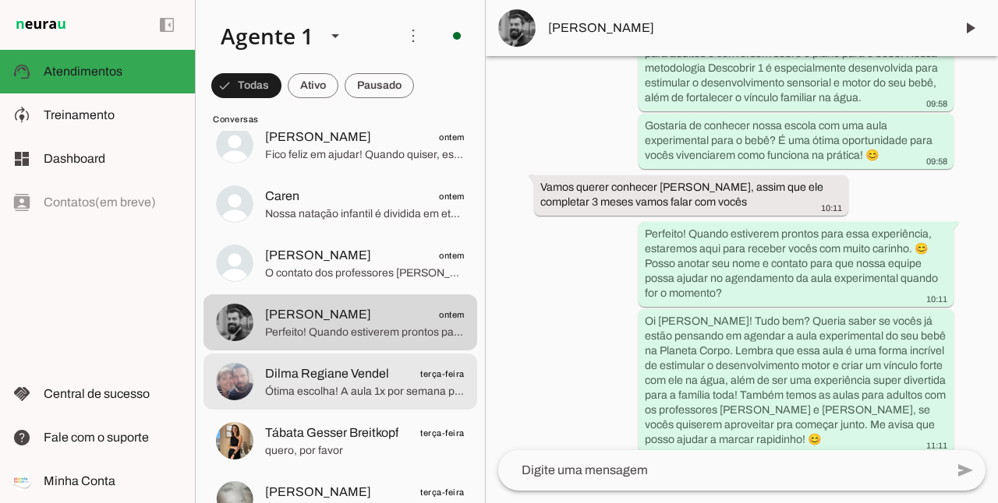
scroll to position [468, 0]
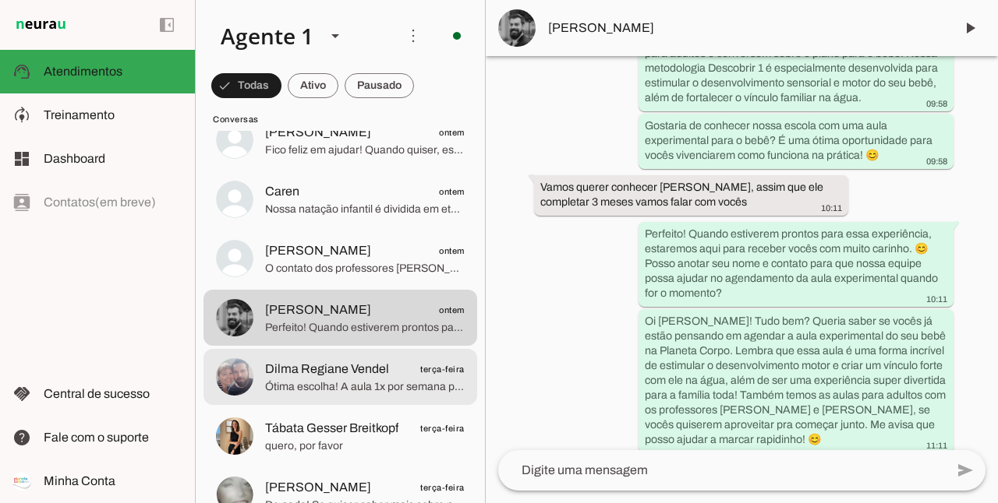
click at [343, 385] on span "Ótima escolha! A aula 1x por semana para a etapa Recordar, para a [PERSON_NAME]…" at bounding box center [365, 388] width 200 height 16
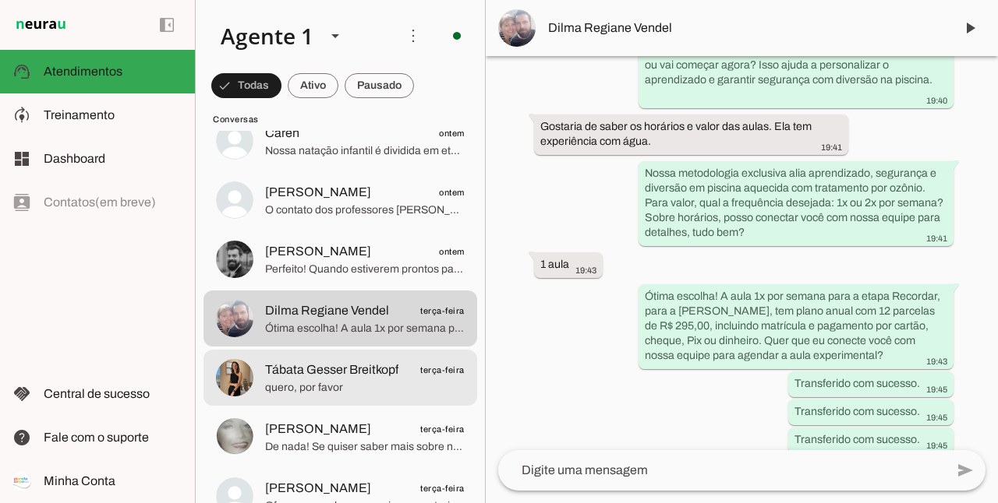
scroll to position [546, 0]
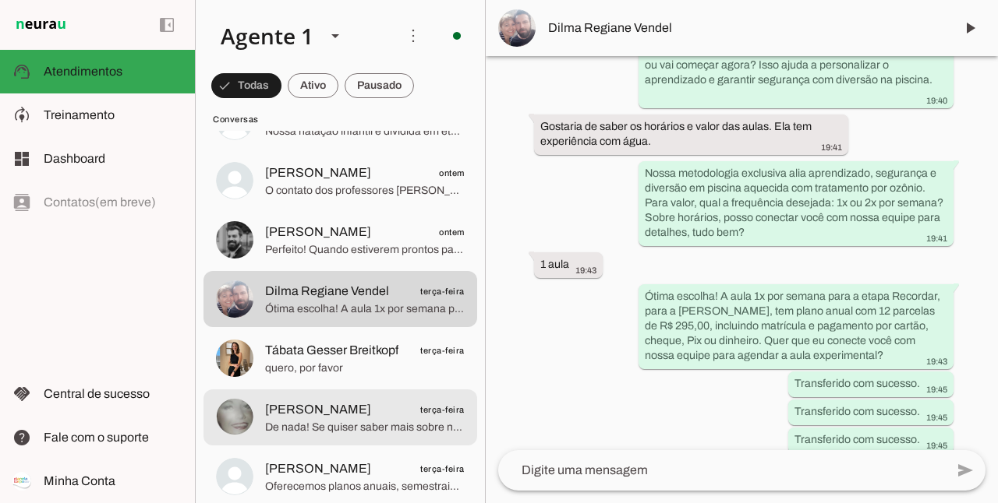
click at [376, 413] on span "[PERSON_NAME] terça-feira" at bounding box center [365, 410] width 200 height 19
